Goal: Communication & Community: Connect with others

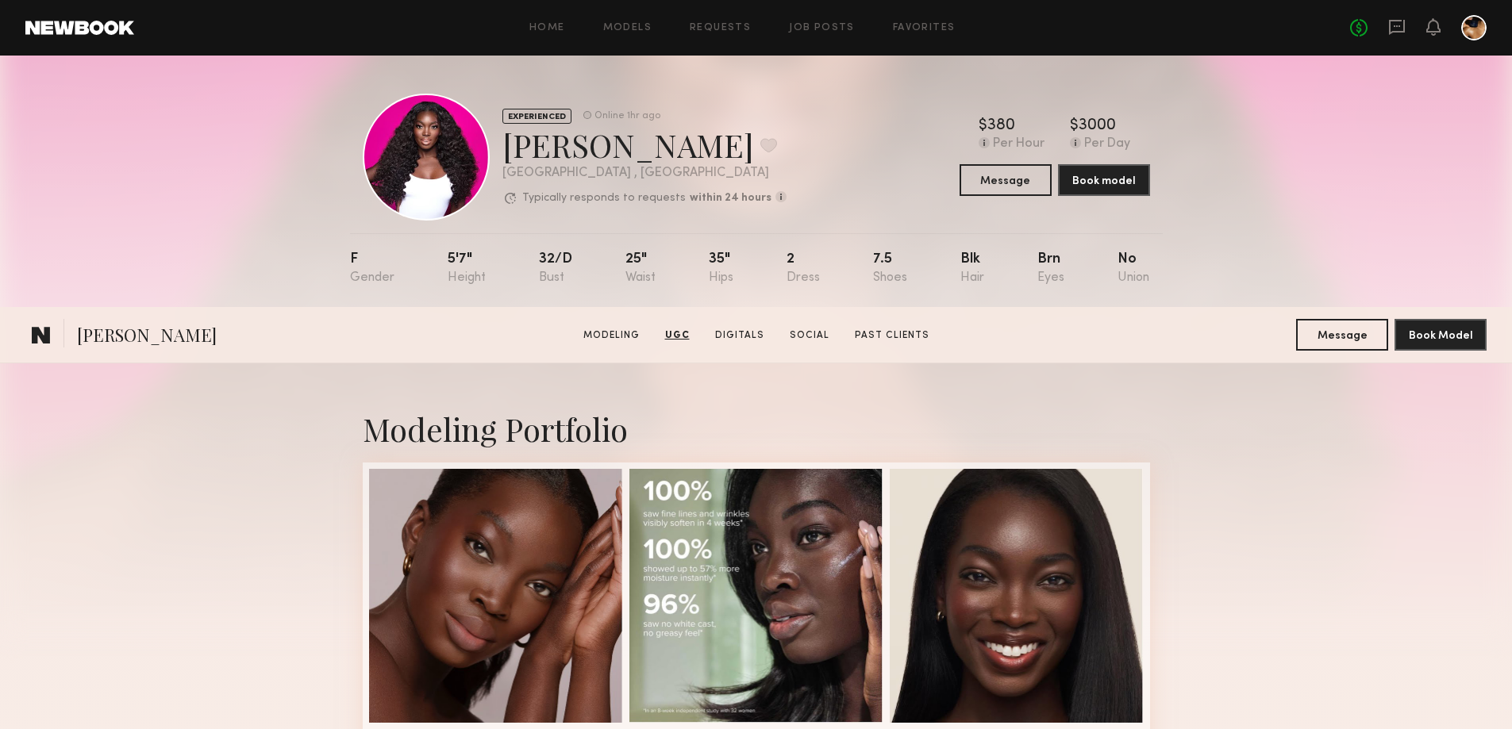
click at [1362, 319] on button "Message" at bounding box center [1342, 335] width 92 height 32
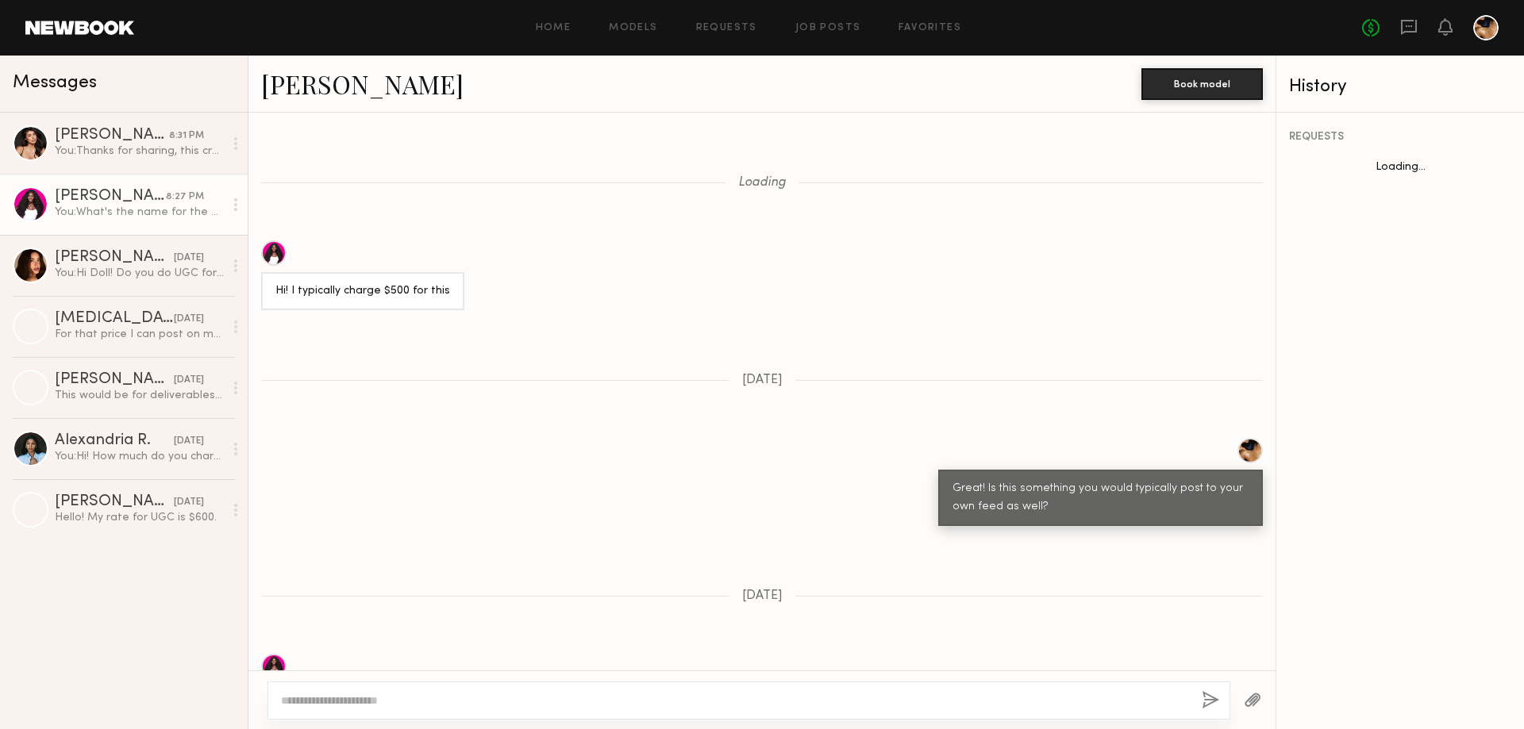
scroll to position [830, 0]
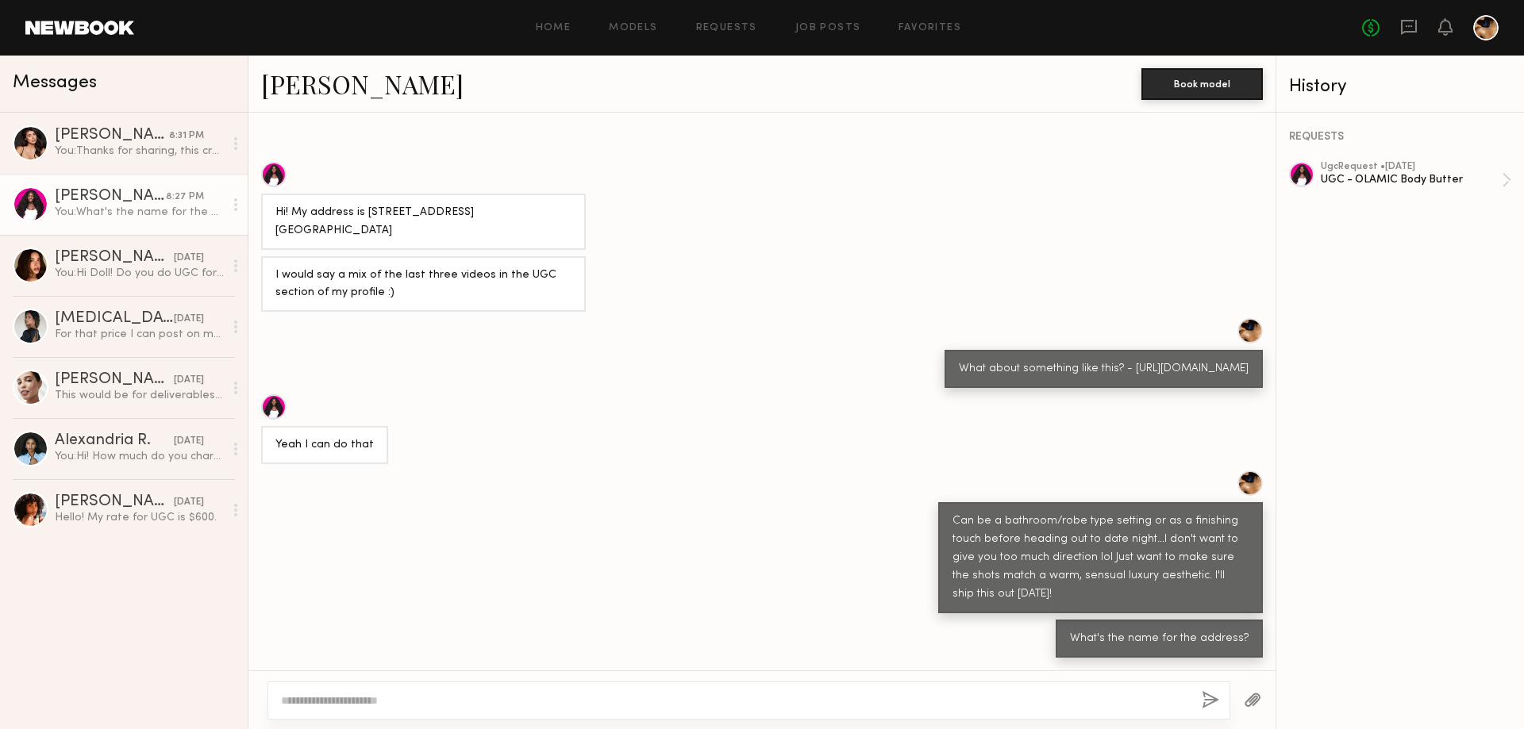
click at [565, 212] on div "Hi! My address is [STREET_ADDRESS] [GEOGRAPHIC_DATA]" at bounding box center [423, 222] width 325 height 56
drag, startPoint x: 565, startPoint y: 212, endPoint x: 365, endPoint y: 215, distance: 200.0
click at [365, 215] on div "Hi! My address is [STREET_ADDRESS] [GEOGRAPHIC_DATA]" at bounding box center [423, 222] width 296 height 37
copy div "[STREET_ADDRESS] [GEOGRAPHIC_DATA]"
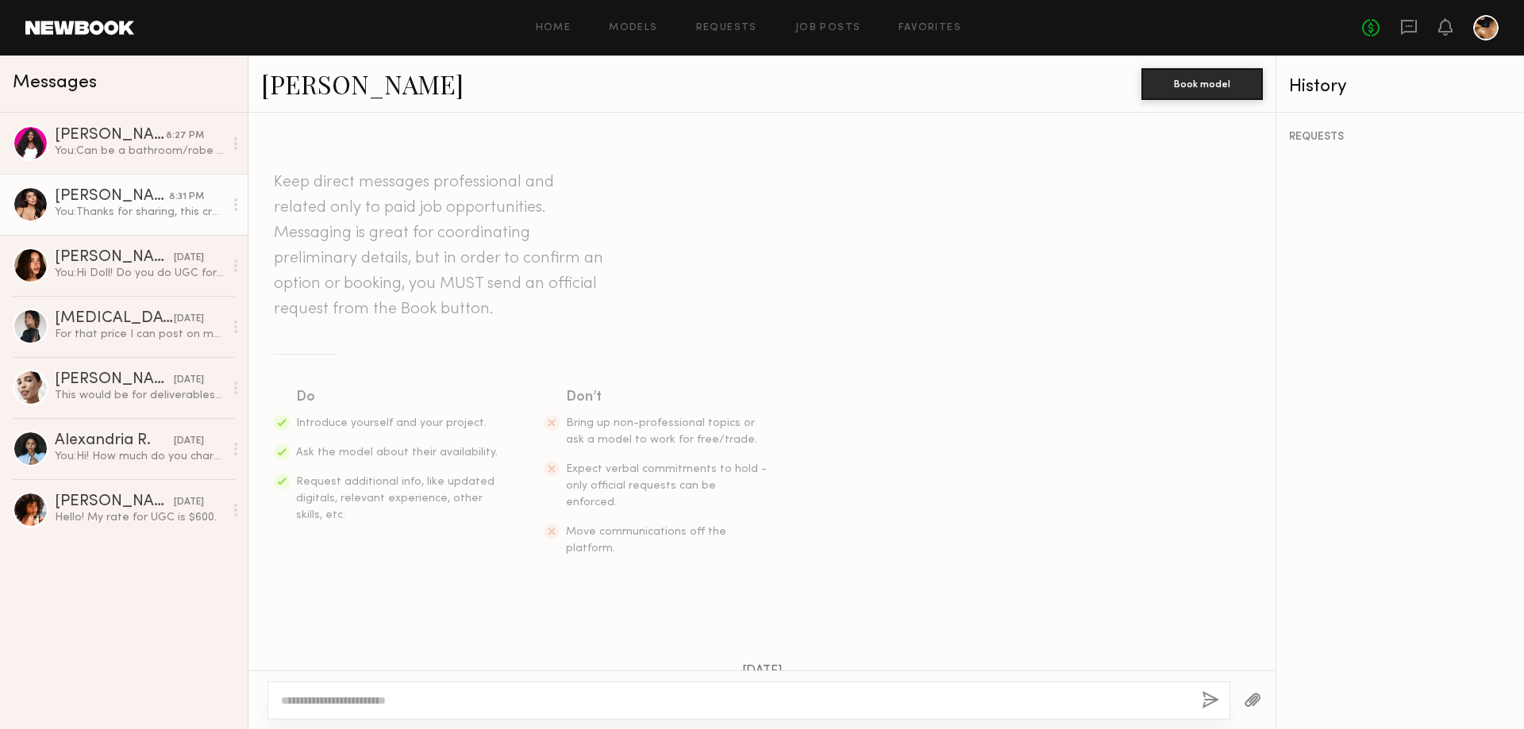
scroll to position [1304, 0]
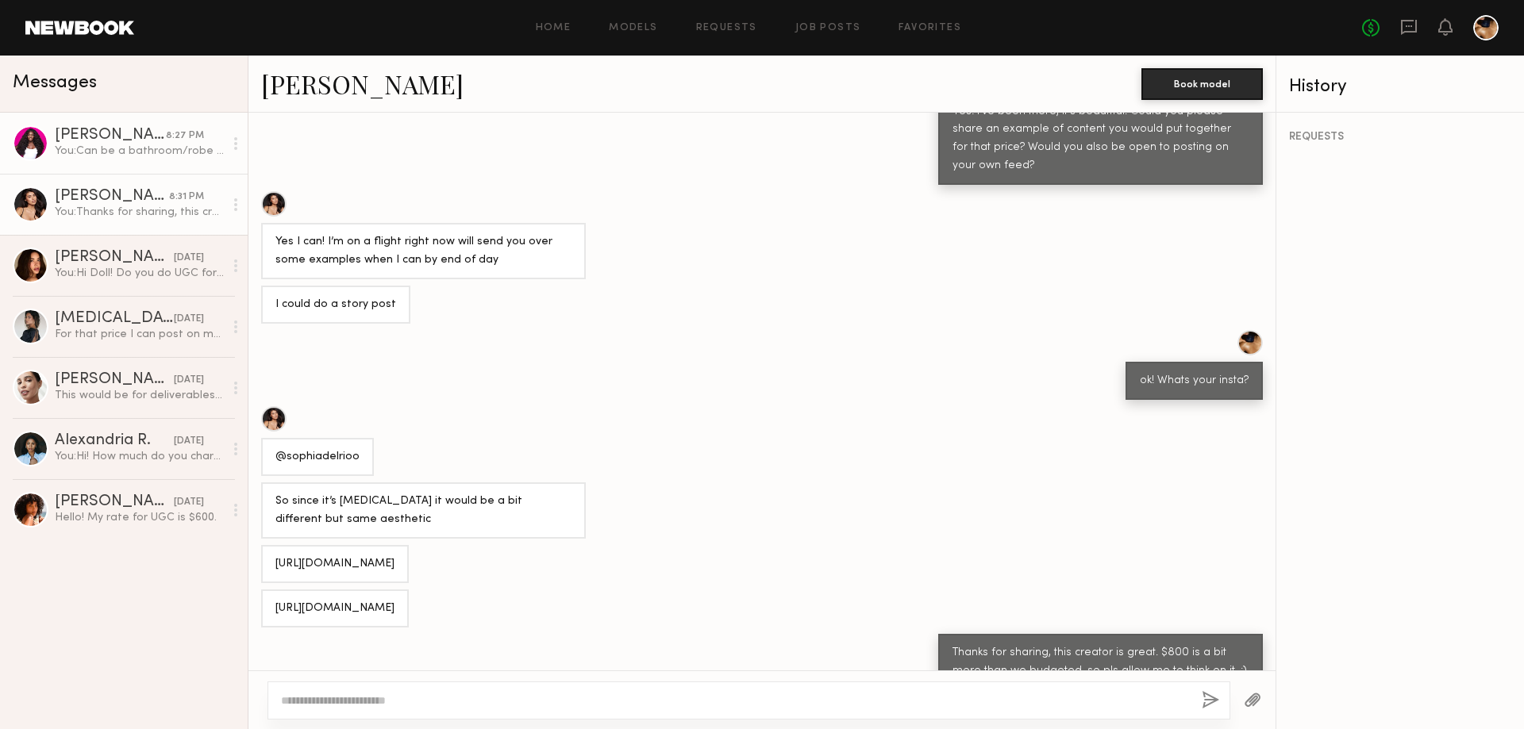
click at [99, 130] on div "[PERSON_NAME]" at bounding box center [110, 136] width 111 height 16
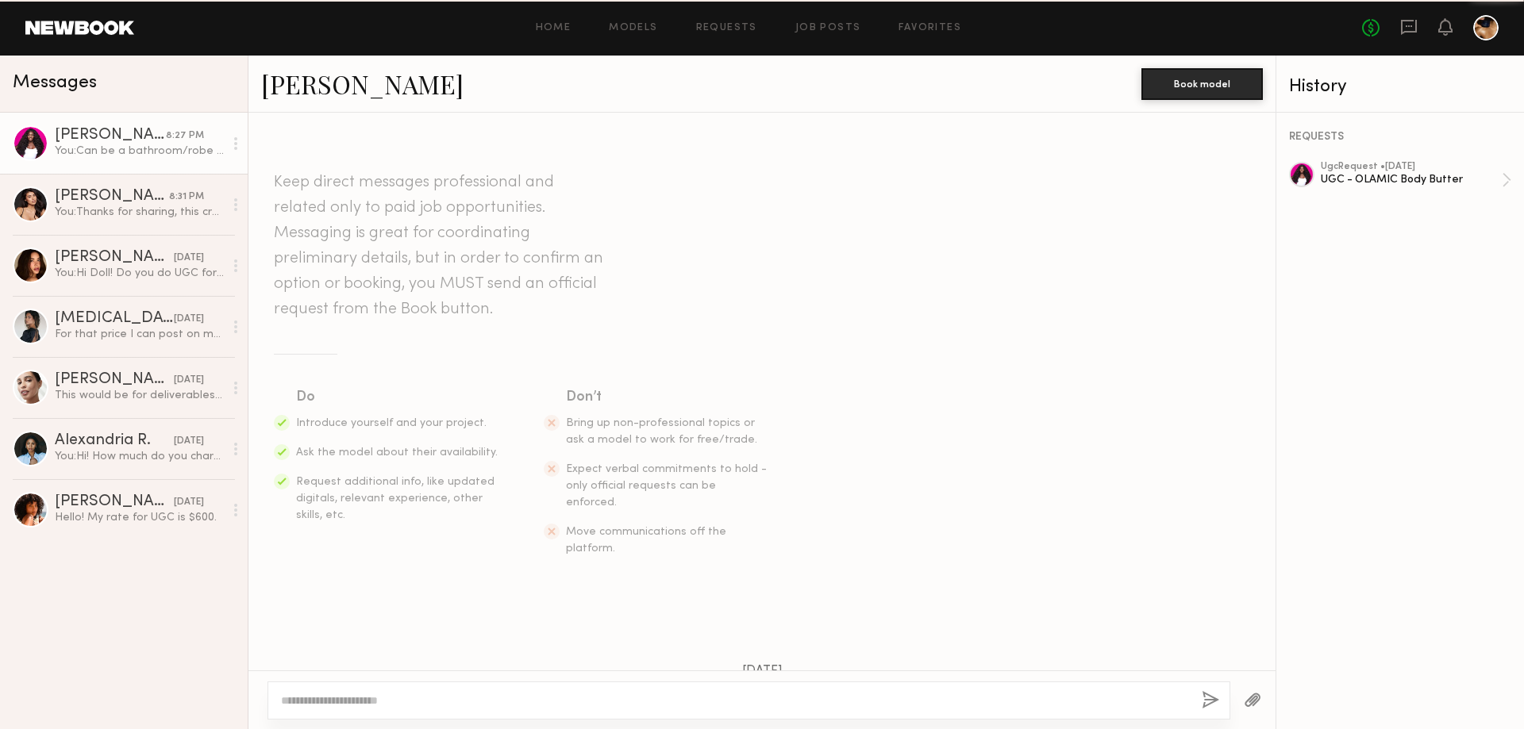
scroll to position [1358, 0]
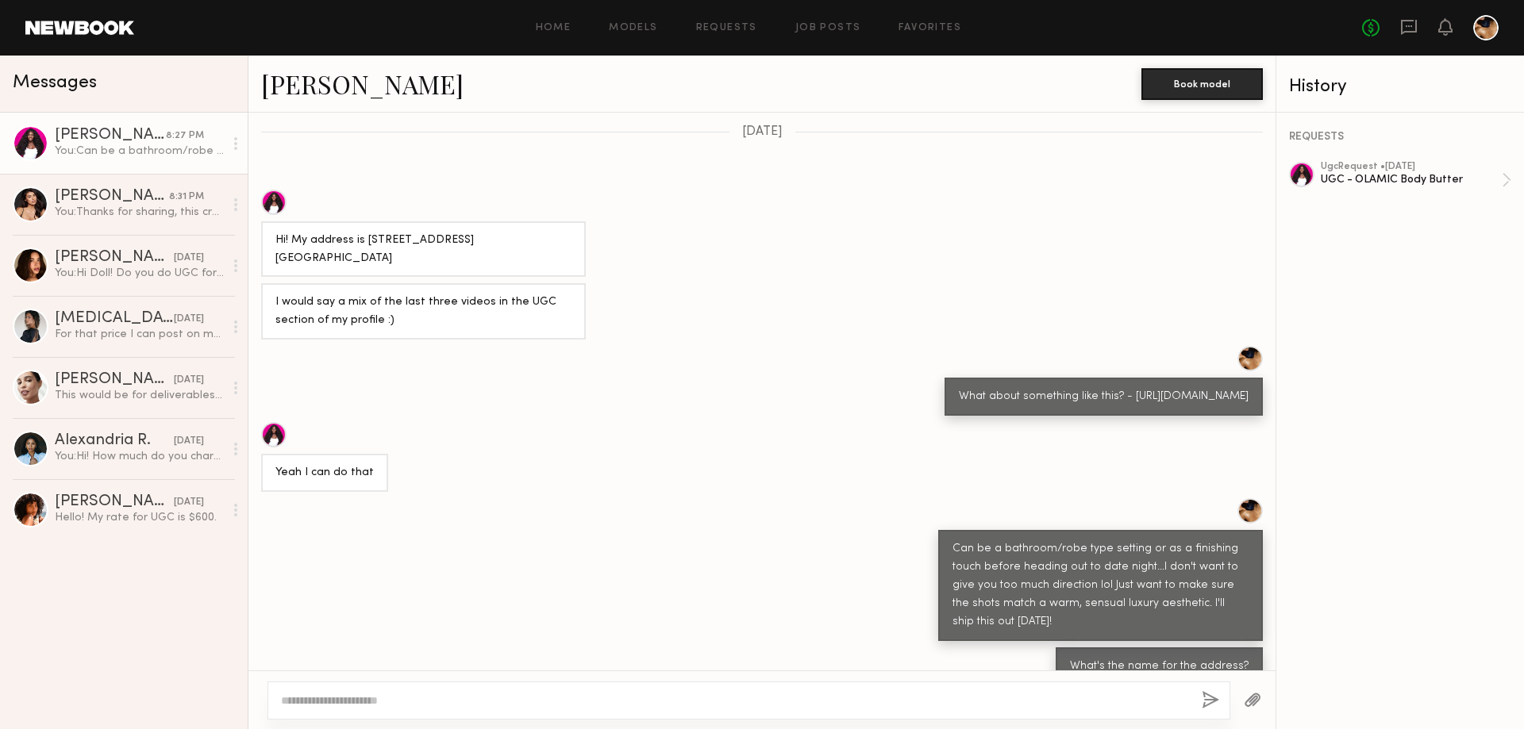
click at [385, 702] on textarea at bounding box center [735, 701] width 908 height 16
type textarea "**********"
click at [1214, 705] on button "button" at bounding box center [1210, 701] width 17 height 20
